Goal: Find contact information: Find contact information

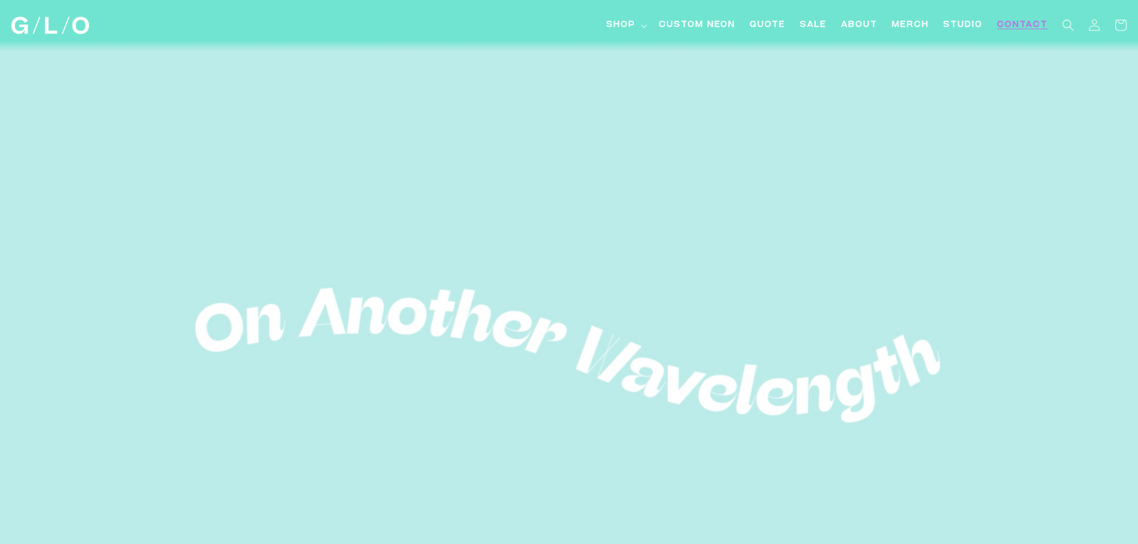
click at [1026, 21] on span "Contact" at bounding box center [1022, 25] width 51 height 13
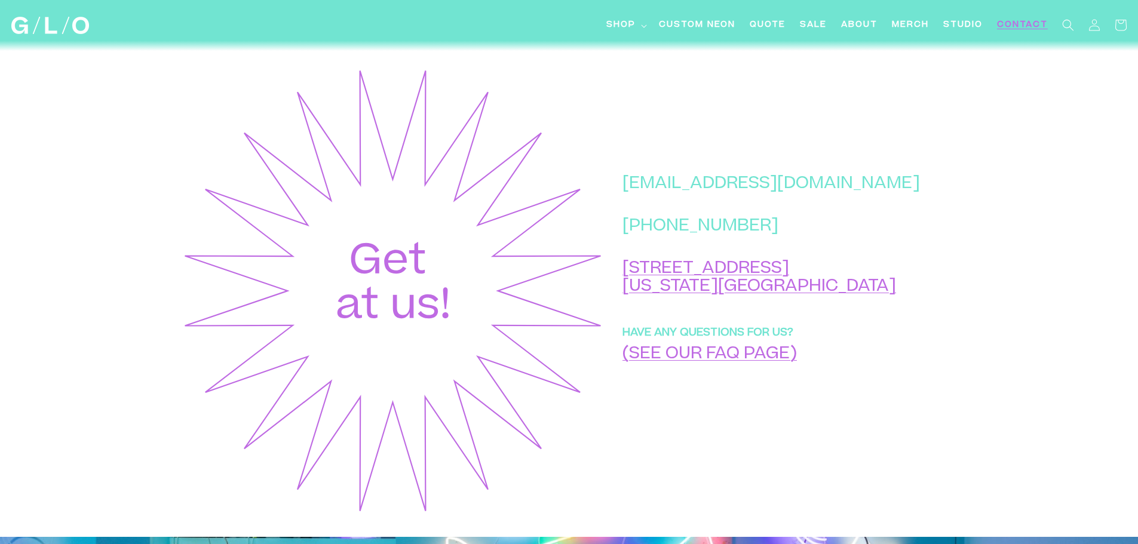
scroll to position [418, 0]
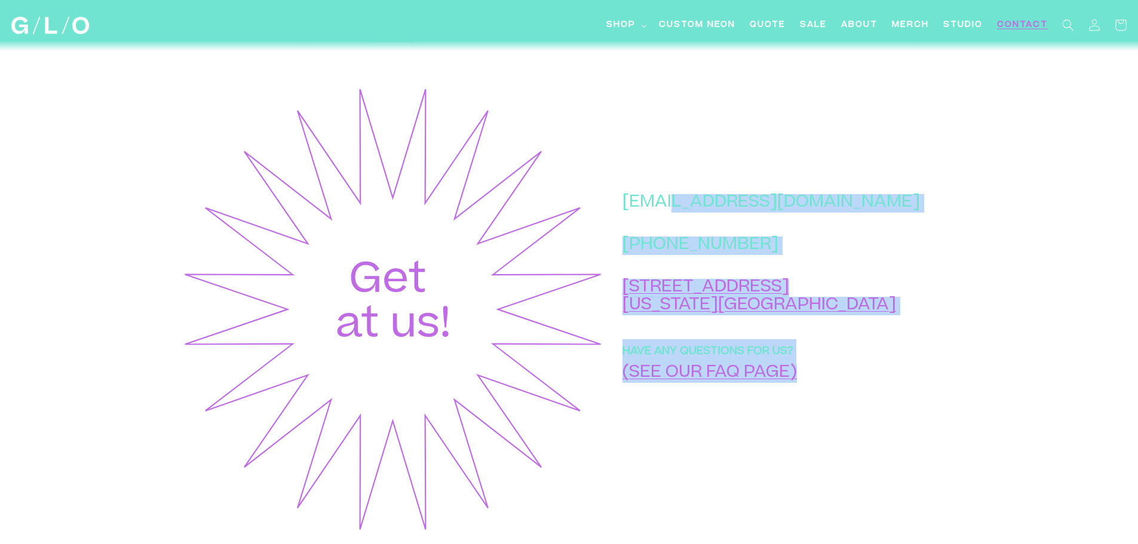
drag, startPoint x: 898, startPoint y: 214, endPoint x: 802, endPoint y: 234, distance: 98.7
click at [724, 229] on div "[EMAIL_ADDRESS][DOMAIN_NAME] [PHONE_NUMBER] [STREET_ADDRESS][US_STATE] HAVE ANY…" at bounding box center [780, 309] width 353 height 449
click at [909, 241] on div "[EMAIL_ADDRESS][DOMAIN_NAME] [PHONE_NUMBER] [STREET_ADDRESS][US_STATE] HAVE ANY…" at bounding box center [780, 309] width 353 height 449
drag, startPoint x: 883, startPoint y: 212, endPoint x: 724, endPoint y: 239, distance: 161.7
click at [701, 225] on div "[EMAIL_ADDRESS][DOMAIN_NAME] [PHONE_NUMBER] [STREET_ADDRESS][US_STATE] HAVE ANY…" at bounding box center [780, 309] width 353 height 449
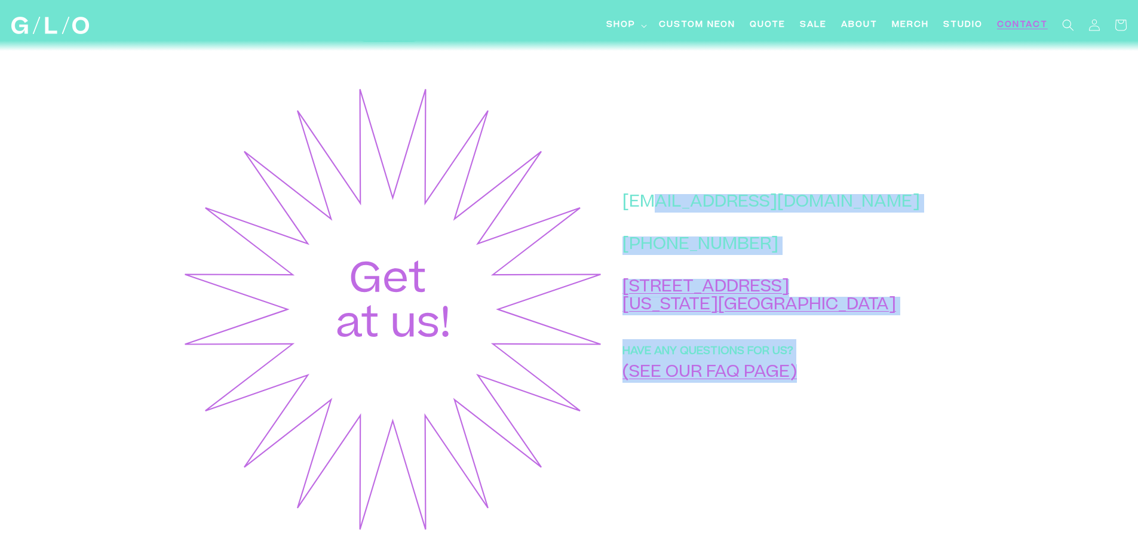
click at [724, 239] on div "[EMAIL_ADDRESS][DOMAIN_NAME] [PHONE_NUMBER] [STREET_ADDRESS][US_STATE] HAVE ANY…" at bounding box center [770, 300] width 297 height 213
drag, startPoint x: 677, startPoint y: 219, endPoint x: 882, endPoint y: 211, distance: 204.4
click at [882, 211] on div "[EMAIL_ADDRESS][DOMAIN_NAME] [PHONE_NUMBER] [STREET_ADDRESS][US_STATE] HAVE ANY…" at bounding box center [780, 309] width 353 height 449
click at [886, 229] on div "[EMAIL_ADDRESS][DOMAIN_NAME] [PHONE_NUMBER] [STREET_ADDRESS][US_STATE] HAVE ANY…" at bounding box center [780, 309] width 353 height 449
drag, startPoint x: 877, startPoint y: 217, endPoint x: 690, endPoint y: 213, distance: 187.0
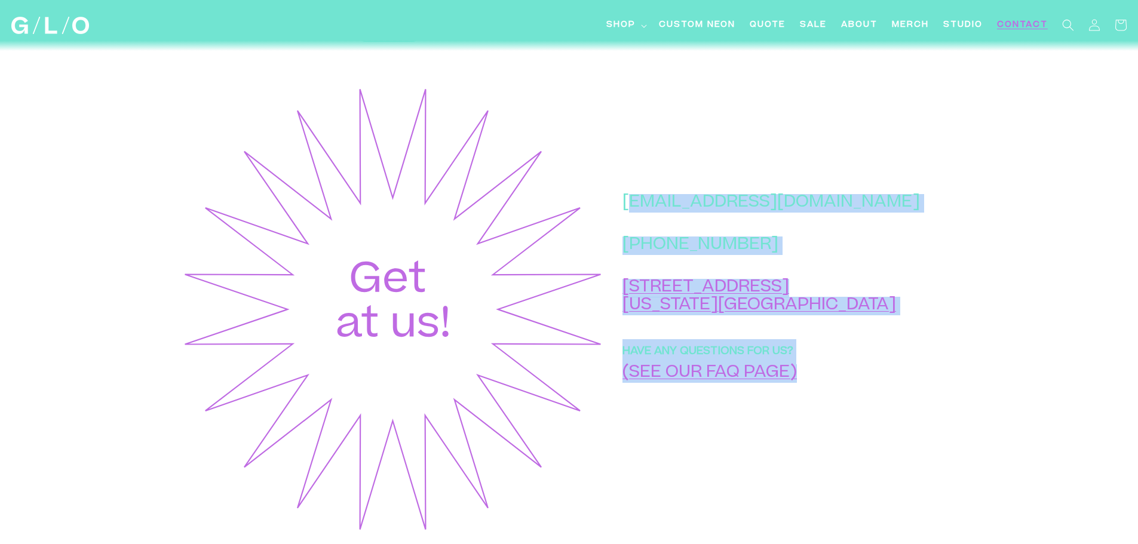
click at [690, 213] on div "[EMAIL_ADDRESS][DOMAIN_NAME] [PHONE_NUMBER] [STREET_ADDRESS][US_STATE] HAVE ANY…" at bounding box center [780, 309] width 353 height 449
click at [686, 213] on p "[EMAIL_ADDRESS][DOMAIN_NAME]" at bounding box center [770, 203] width 297 height 19
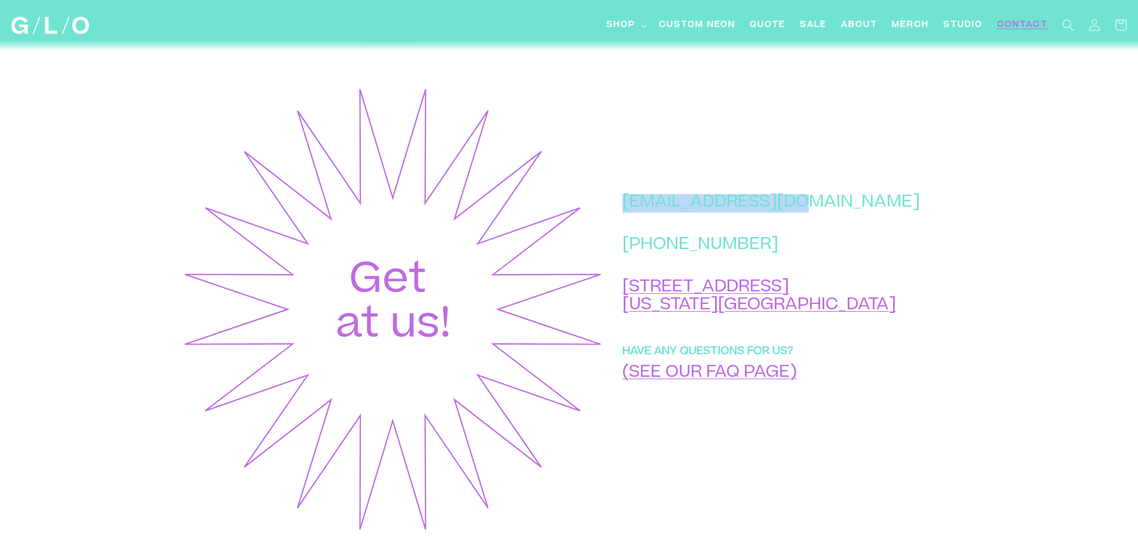
drag, startPoint x: 679, startPoint y: 216, endPoint x: 839, endPoint y: 212, distance: 160.1
click at [839, 212] on p "[EMAIL_ADDRESS][DOMAIN_NAME]" at bounding box center [770, 203] width 297 height 19
copy p "hello@glo-studio.c"
